Goal: Task Accomplishment & Management: Manage account settings

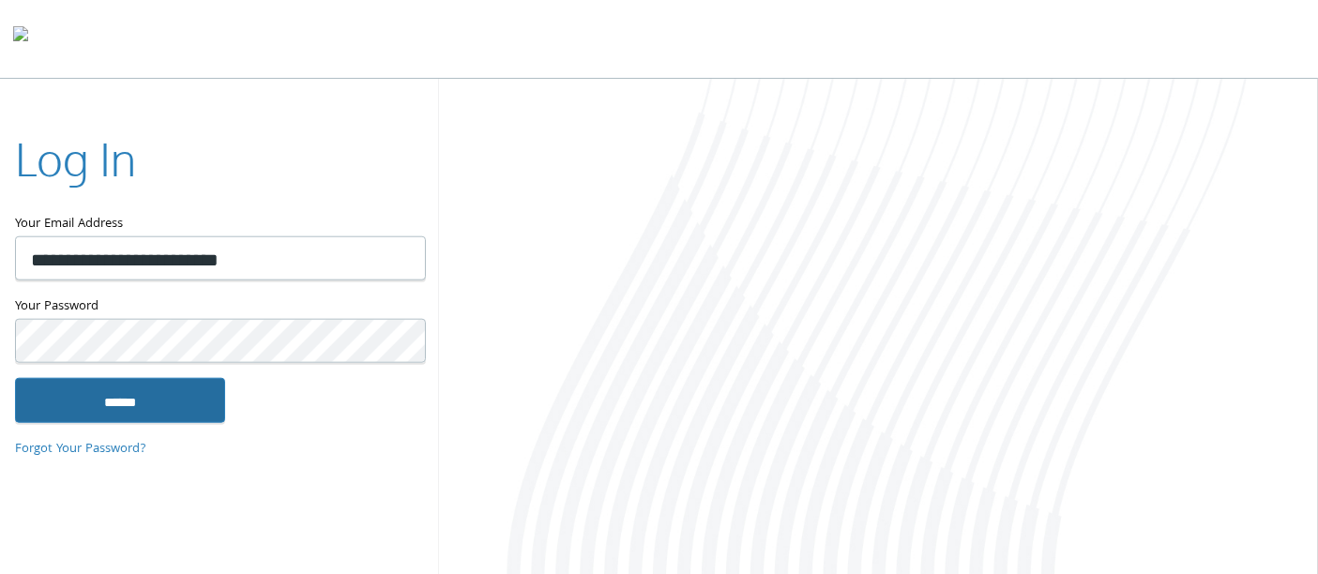
click at [169, 394] on input "******" at bounding box center [120, 399] width 210 height 45
click at [127, 405] on input "******" at bounding box center [120, 399] width 210 height 45
click at [136, 408] on input "******" at bounding box center [120, 399] width 210 height 45
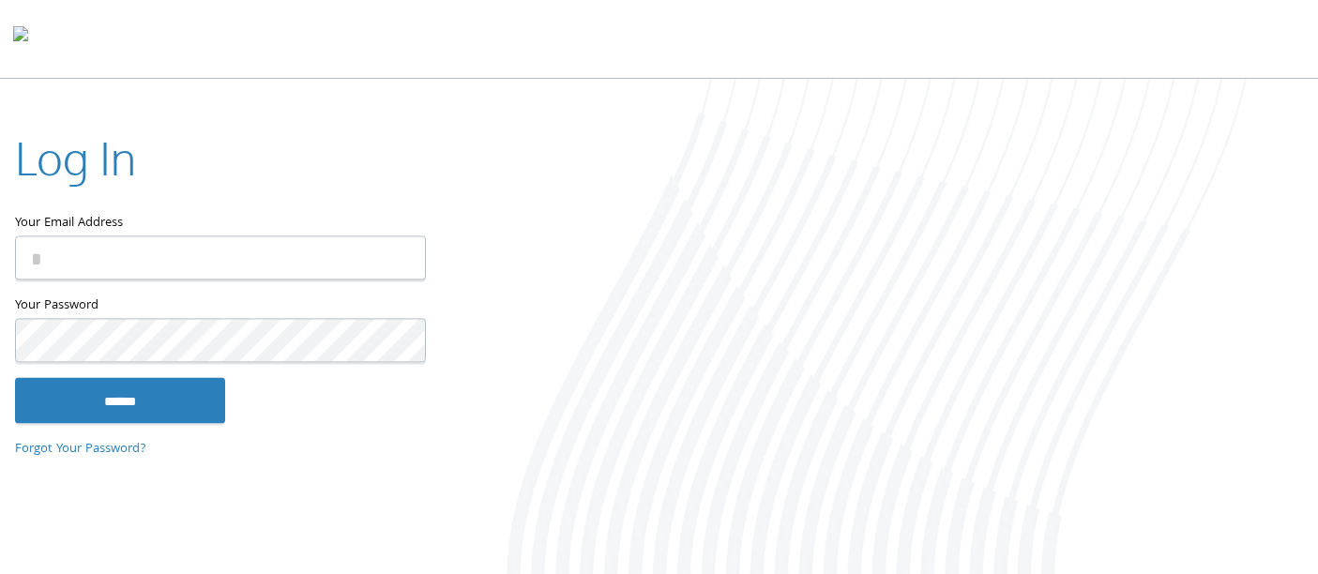
type input "**********"
